Goal: Register for event/course: Register for event/course

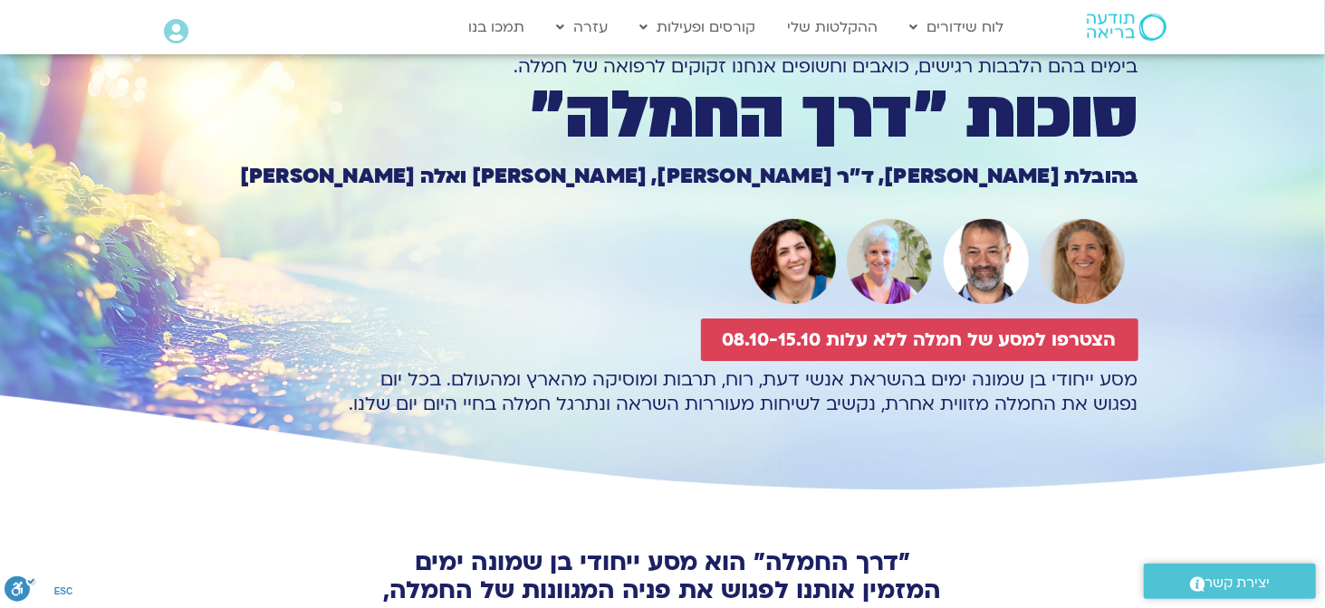
scroll to position [225, 0]
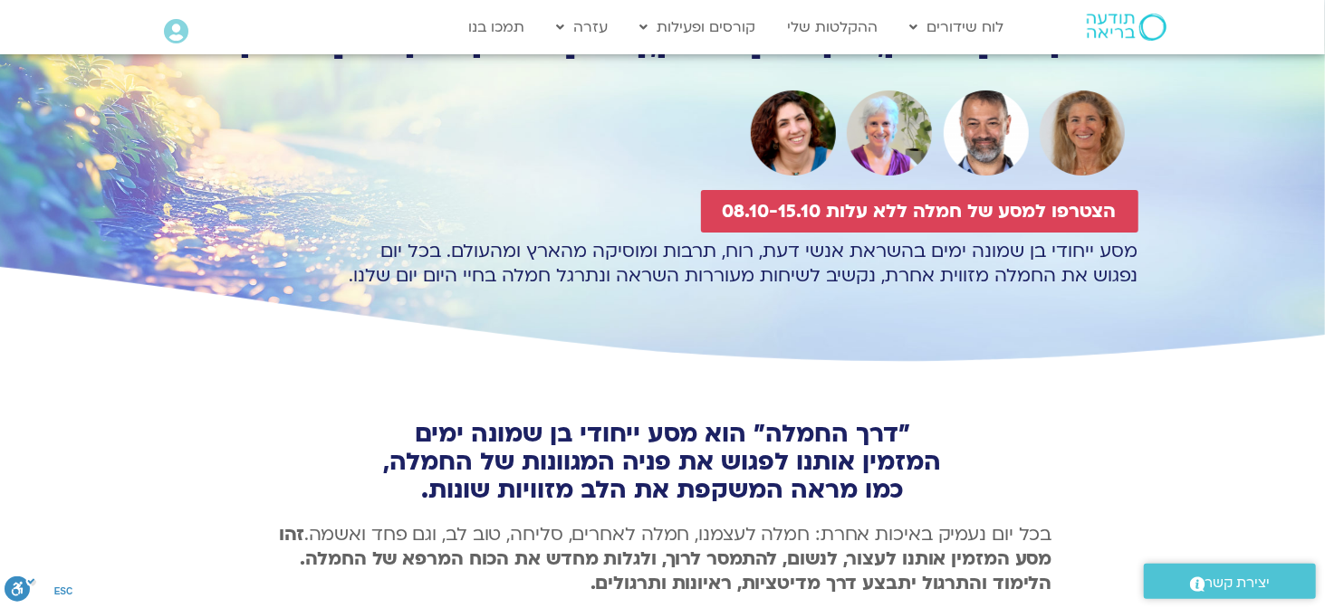
click at [1039, 574] on b "זהו מסע המזמין אותנו לעצור, לנשום, להתמסר לרוך, ולגלות מחדש את הכוח המרפא של הח…" at bounding box center [665, 558] width 773 height 73
click at [1050, 580] on b "זהו מסע המזמין אותנו לעצור, לנשום, להתמסר לרוך, ולגלות מחדש את הכוח המרפא של הח…" at bounding box center [665, 558] width 773 height 73
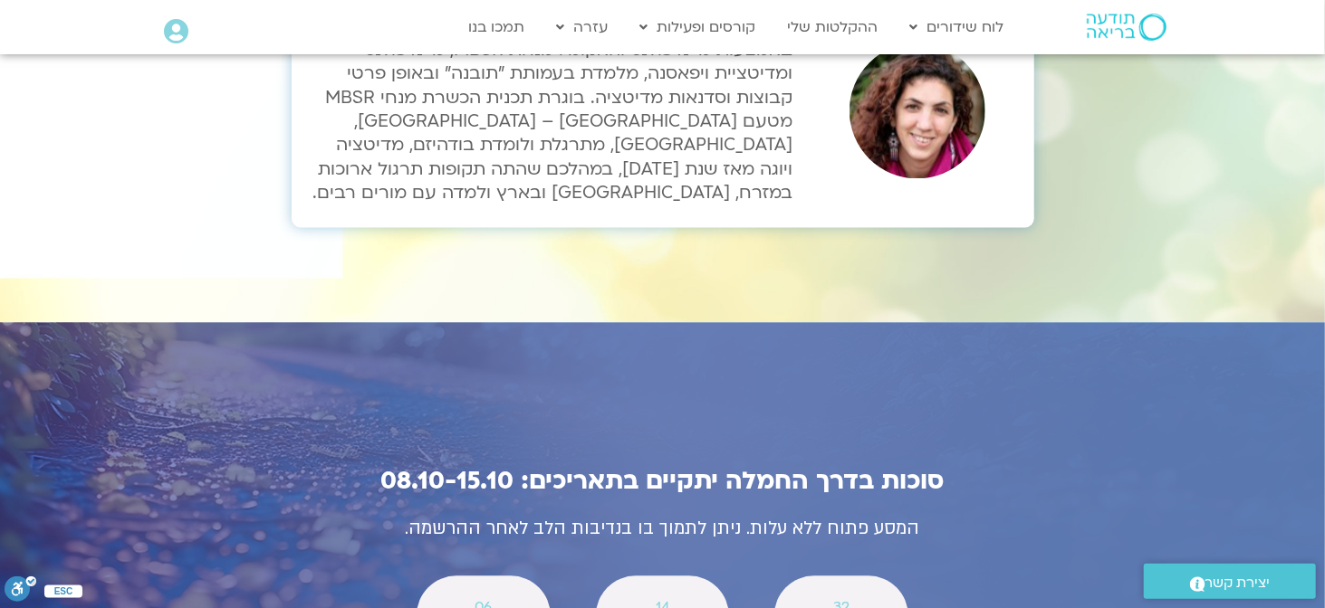
scroll to position [6224, 0]
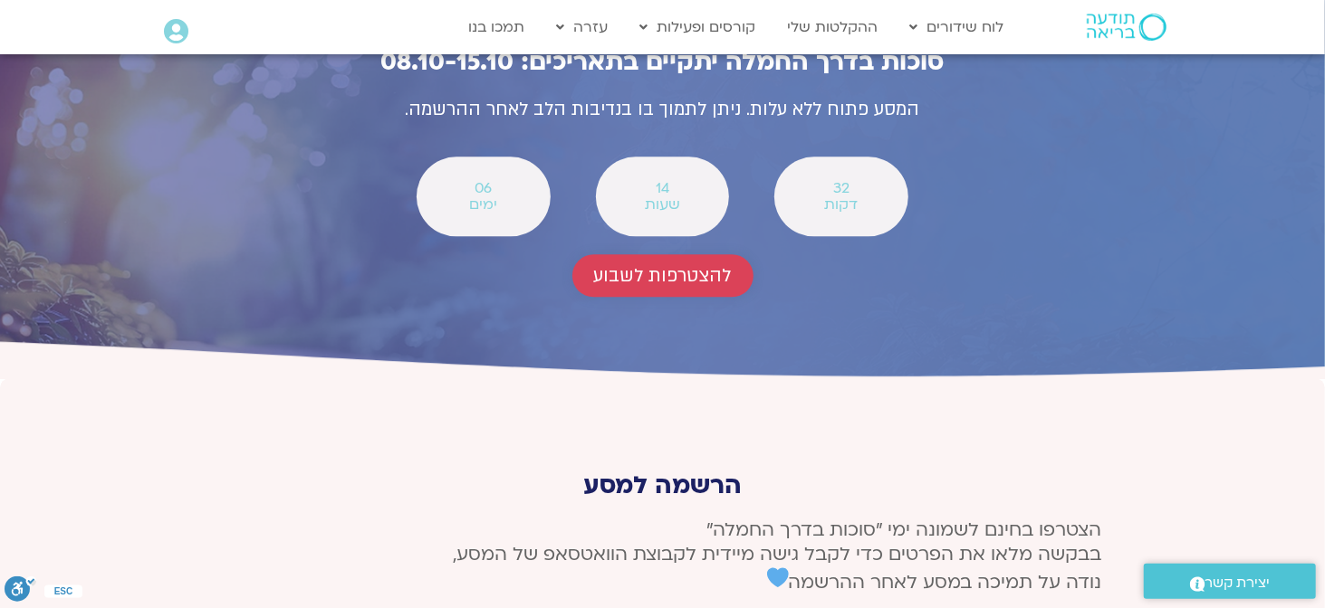
scroll to position [6700, 0]
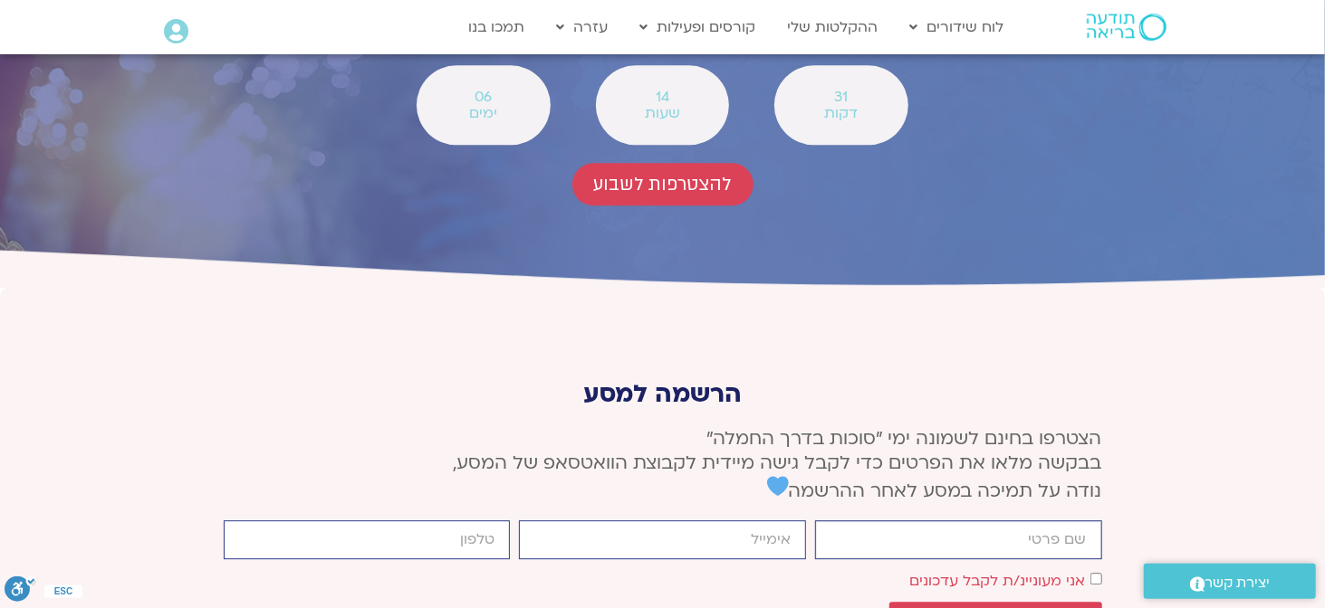
click at [1037, 521] on input "firstname" at bounding box center [958, 540] width 287 height 39
type input "[PERSON_NAME]"
type input "972843260700"
click at [726, 521] on input "email" at bounding box center [662, 540] width 287 height 39
type input "[EMAIL_ADDRESS][DOMAIN_NAME]"
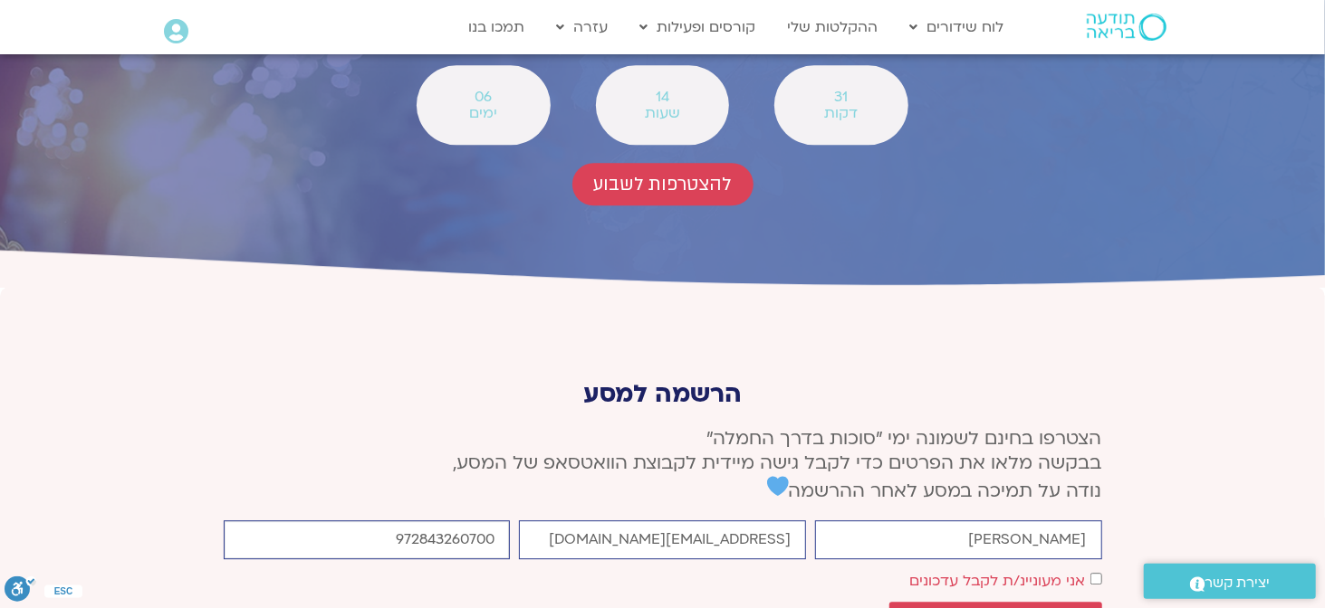
click at [488, 521] on input "972843260700" at bounding box center [367, 540] width 287 height 39
drag, startPoint x: 393, startPoint y: 372, endPoint x: 525, endPoint y: 387, distance: 133.0
click at [525, 521] on div "firstname [PERSON_NAME] email [EMAIL_ADDRESS][DOMAIN_NAME] cellphone 9728432607…" at bounding box center [662, 584] width 887 height 127
type input "0543260700"
click at [1010, 608] on span "שליחה" at bounding box center [994, 620] width 43 height 16
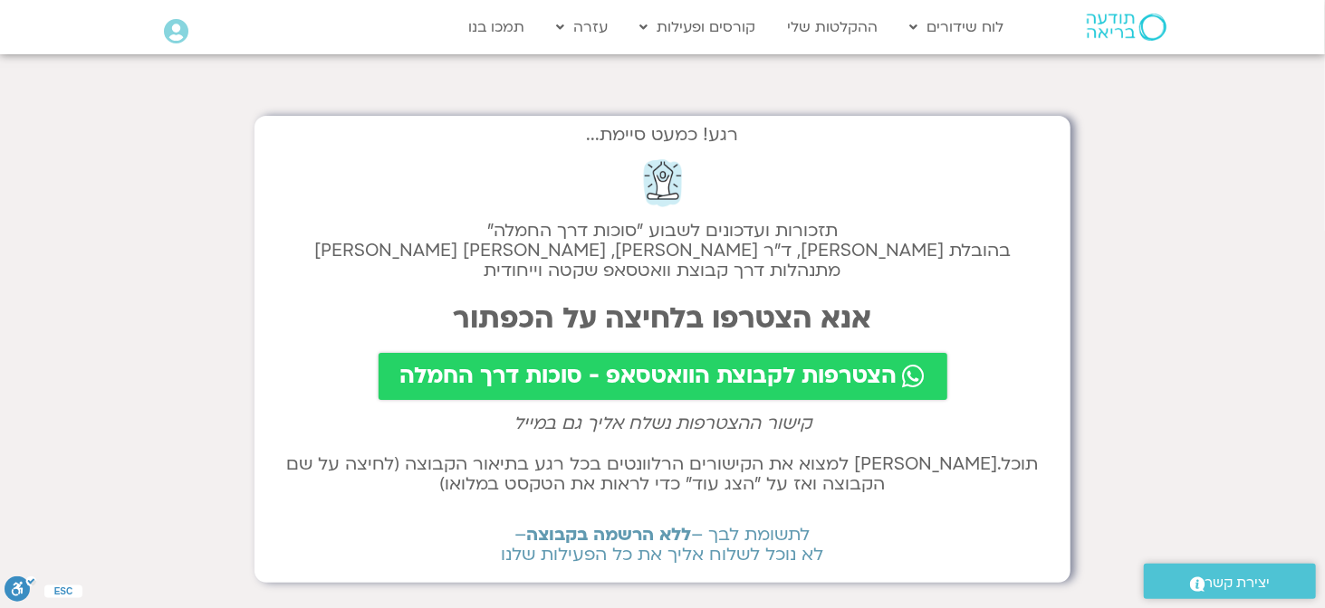
click at [607, 369] on span "הצטרפות לקבוצת הוואטסאפ - סוכות דרך החמלה" at bounding box center [648, 376] width 497 height 25
